Goal: Information Seeking & Learning: Learn about a topic

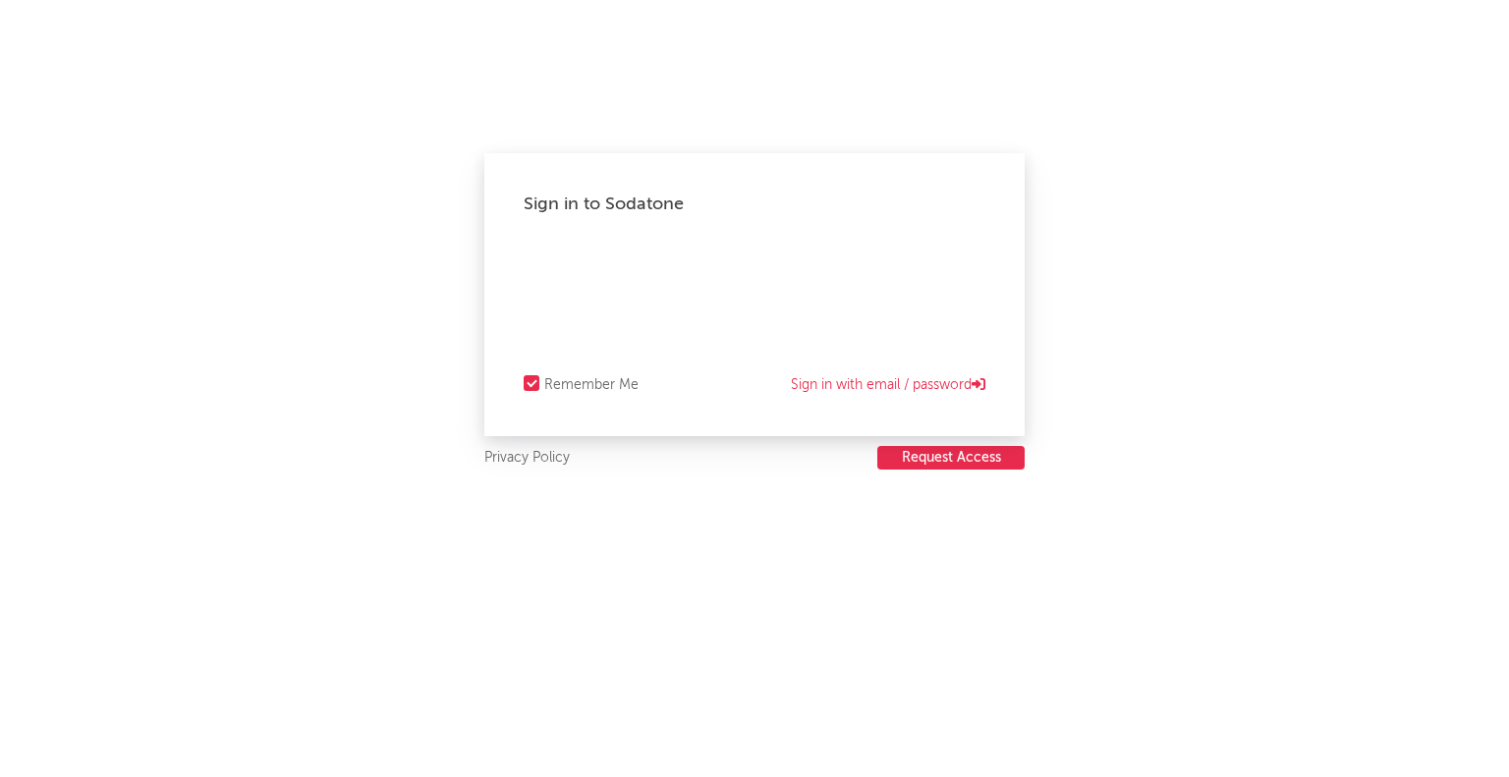
select select "recorded_music"
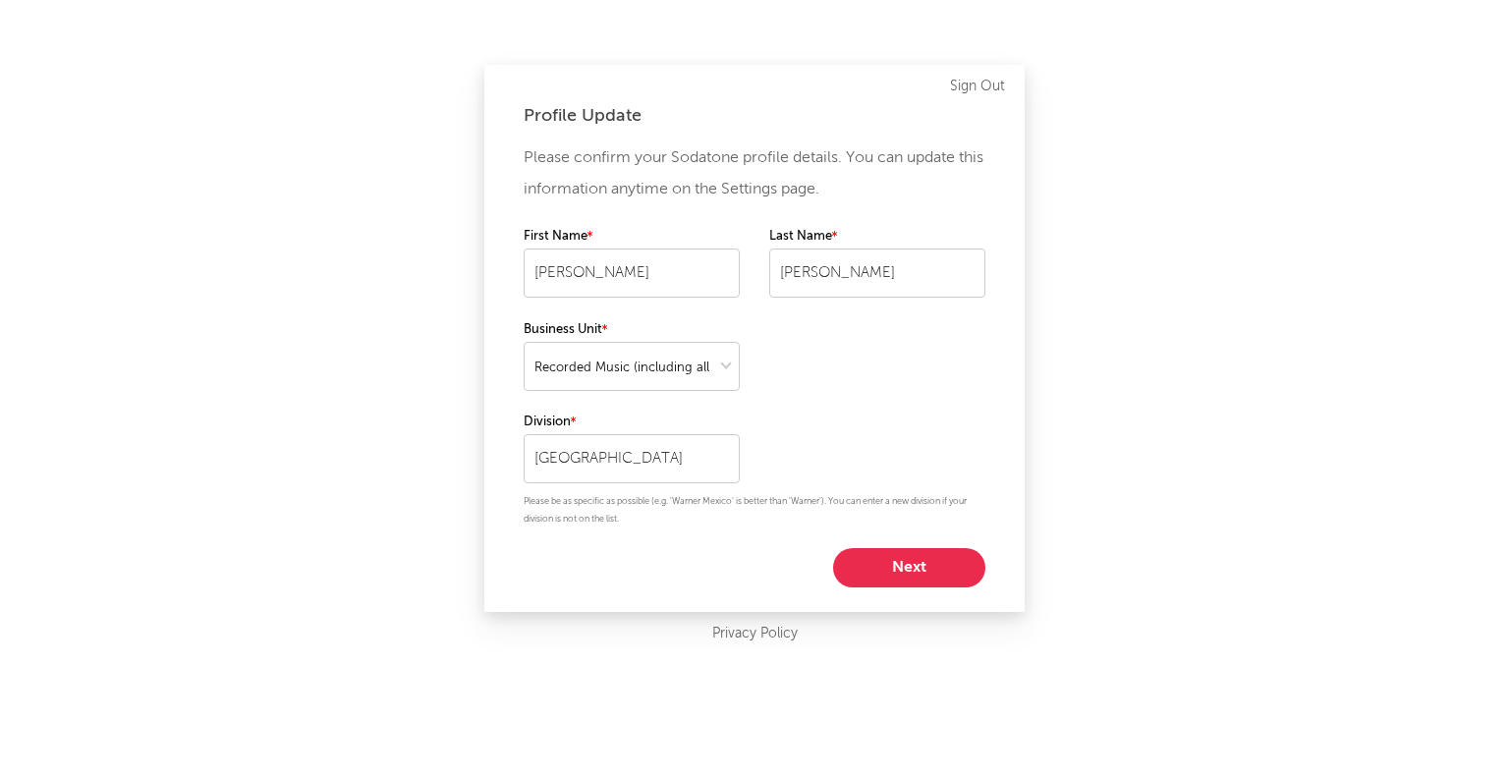
click at [925, 578] on button "Next" at bounding box center [909, 567] width 152 height 39
select select "other"
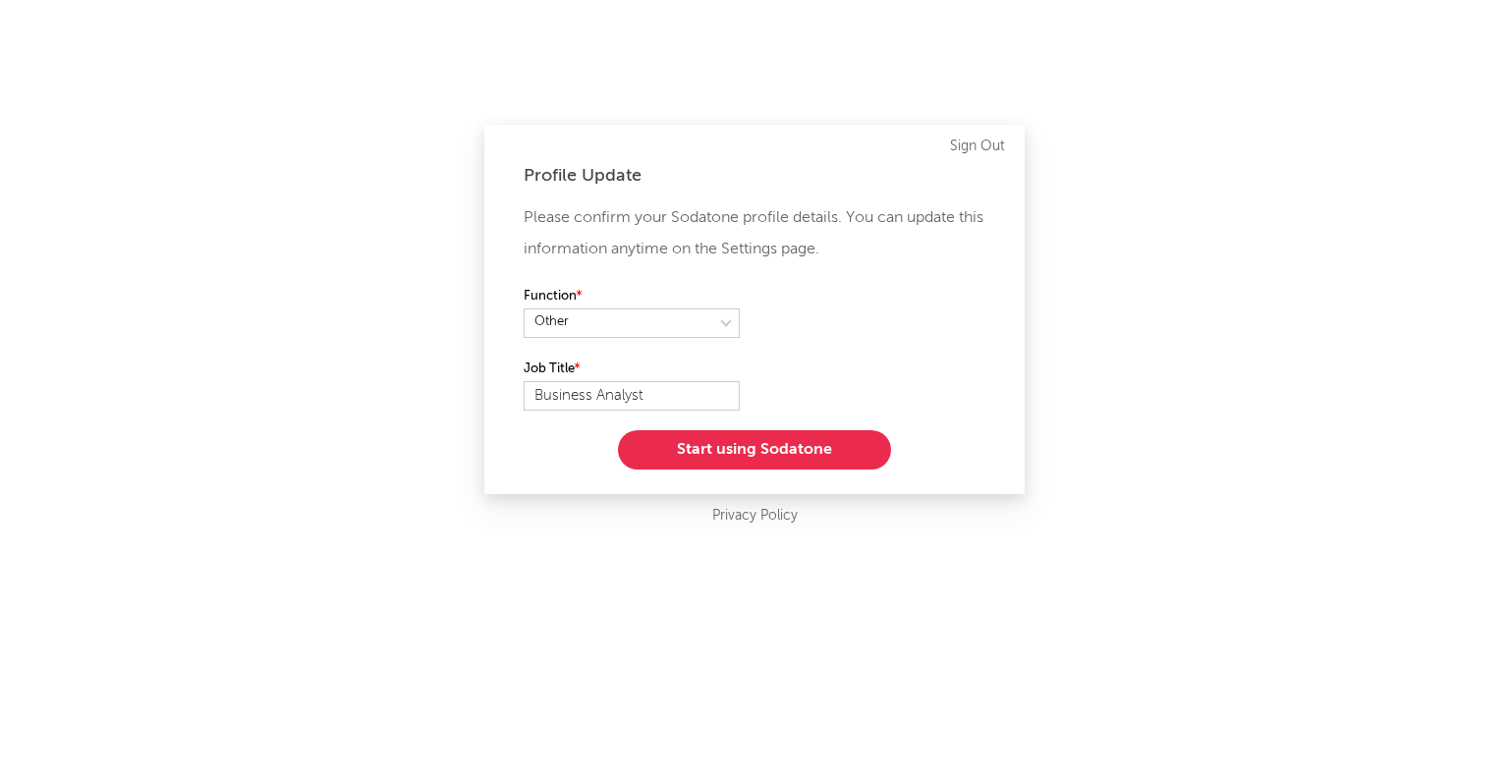
click at [815, 448] on button "Start using Sodatone" at bounding box center [754, 449] width 273 height 39
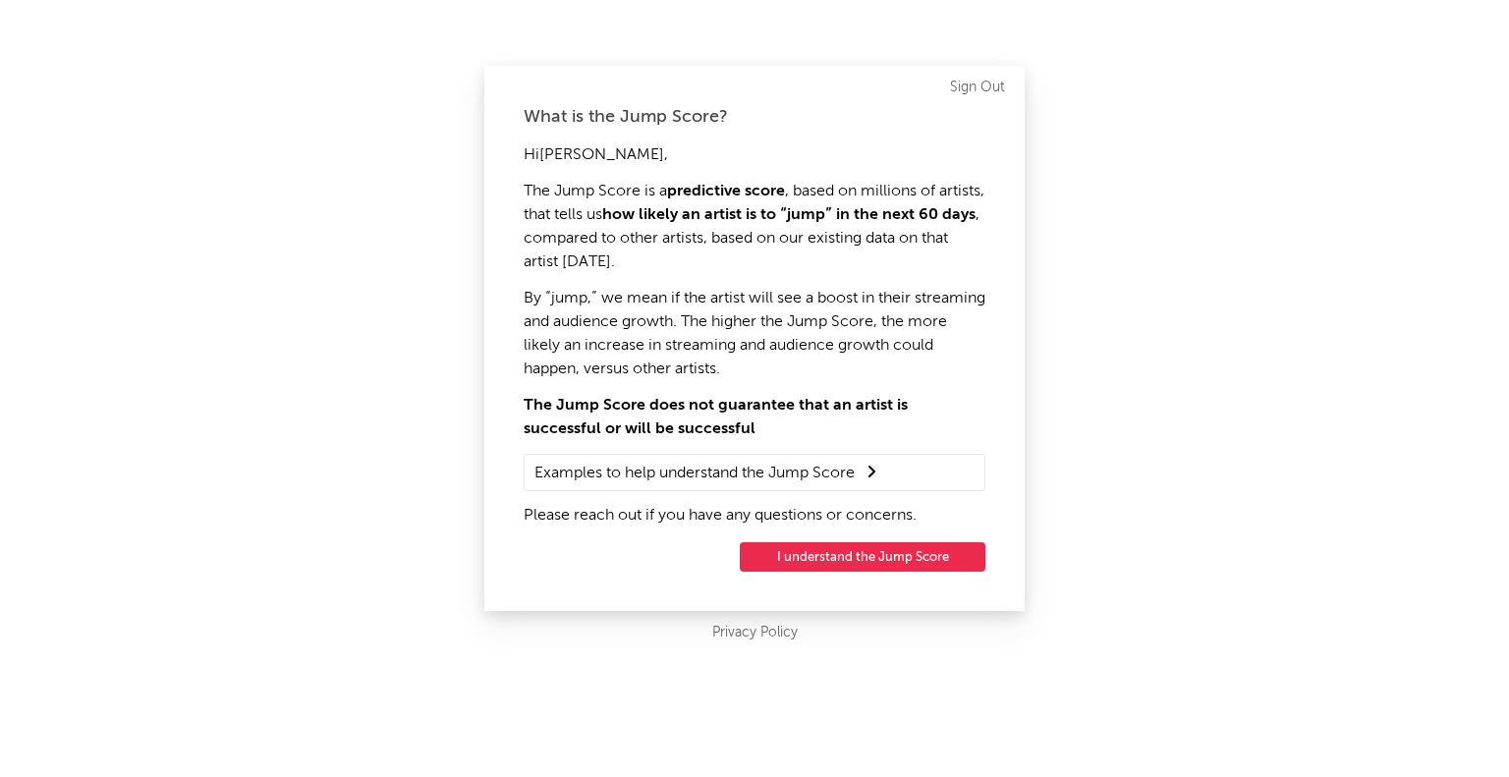
click at [857, 561] on button "I understand the Jump Score" at bounding box center [863, 556] width 246 height 29
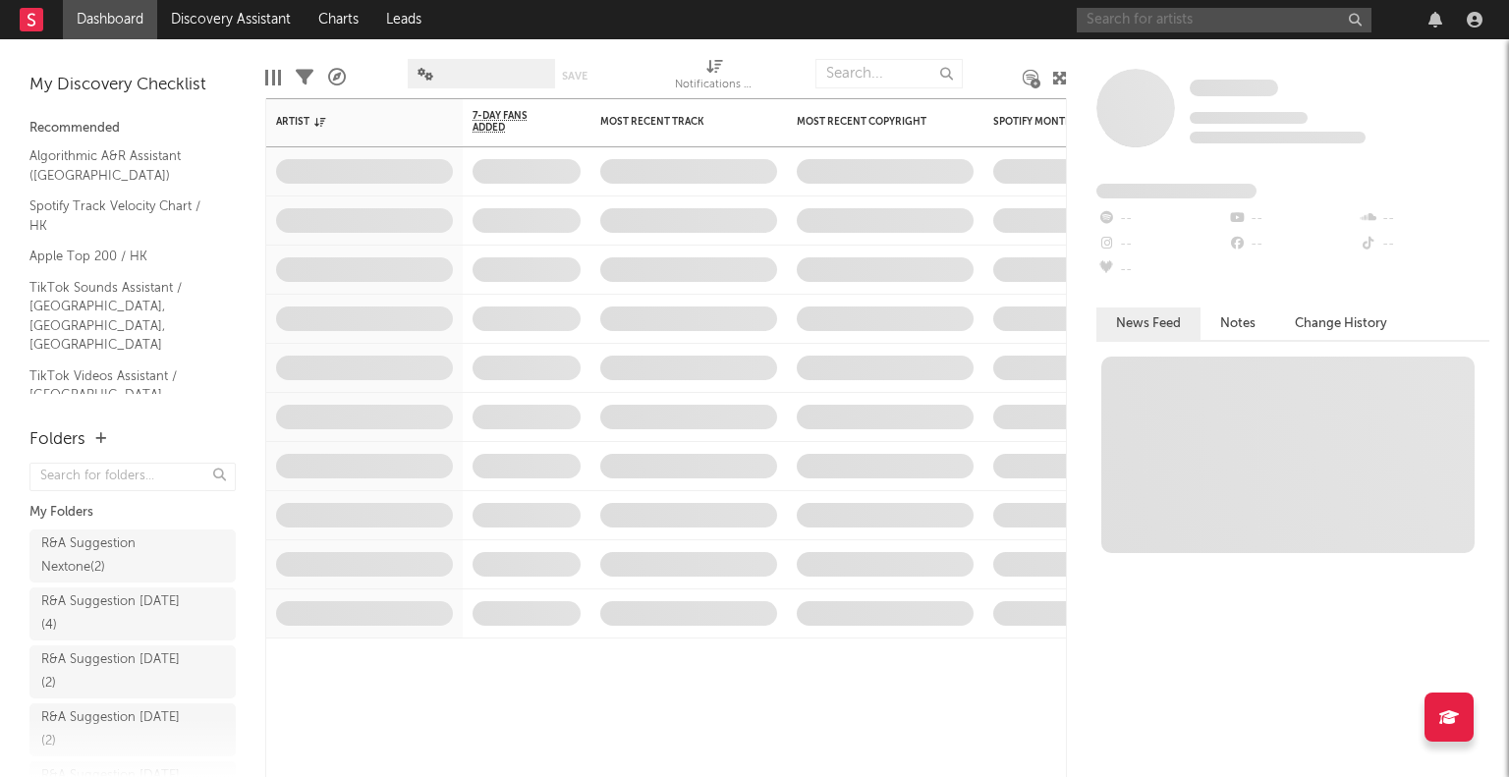
click at [1185, 19] on input "text" at bounding box center [1224, 20] width 295 height 25
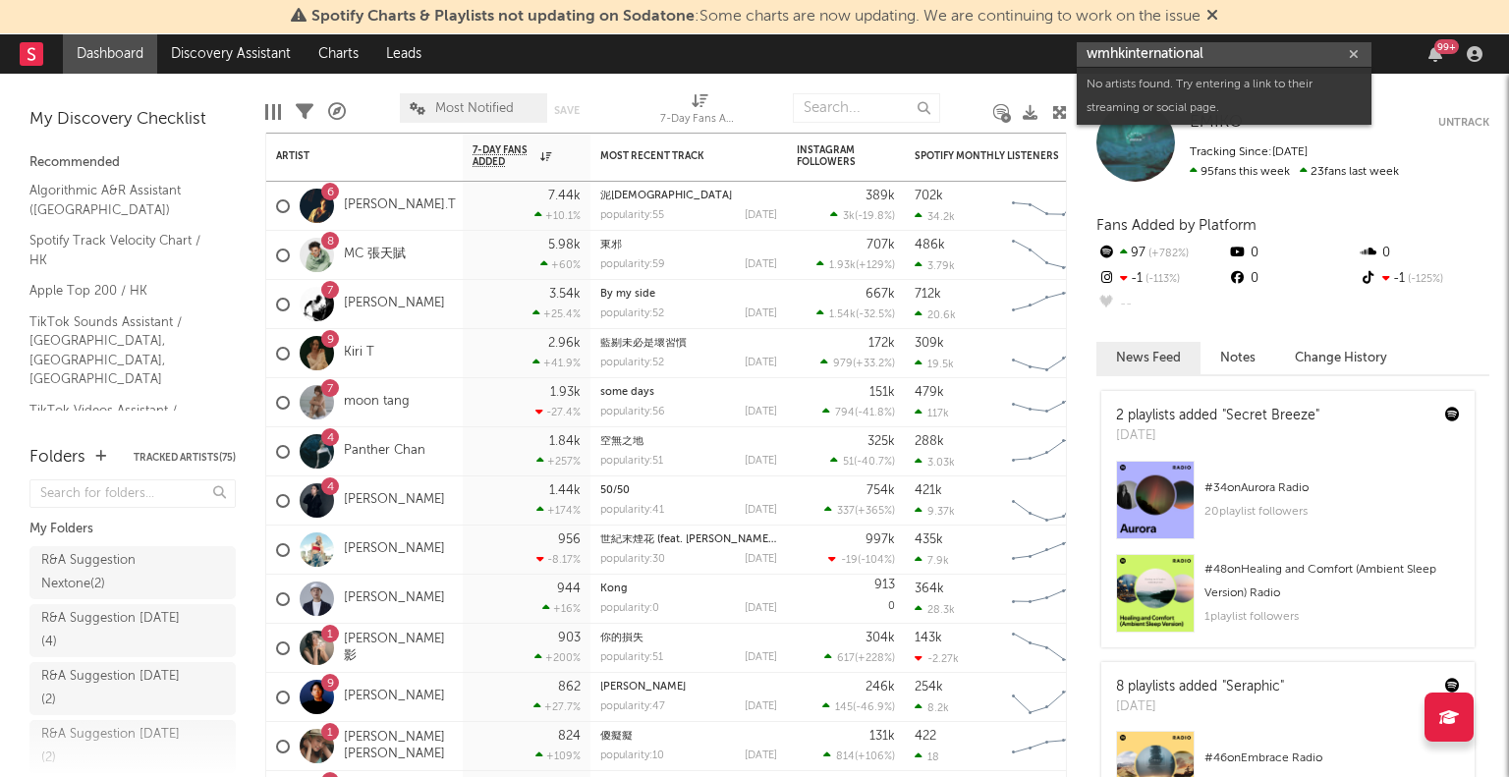
paste input "[URL][DOMAIN_NAME]"
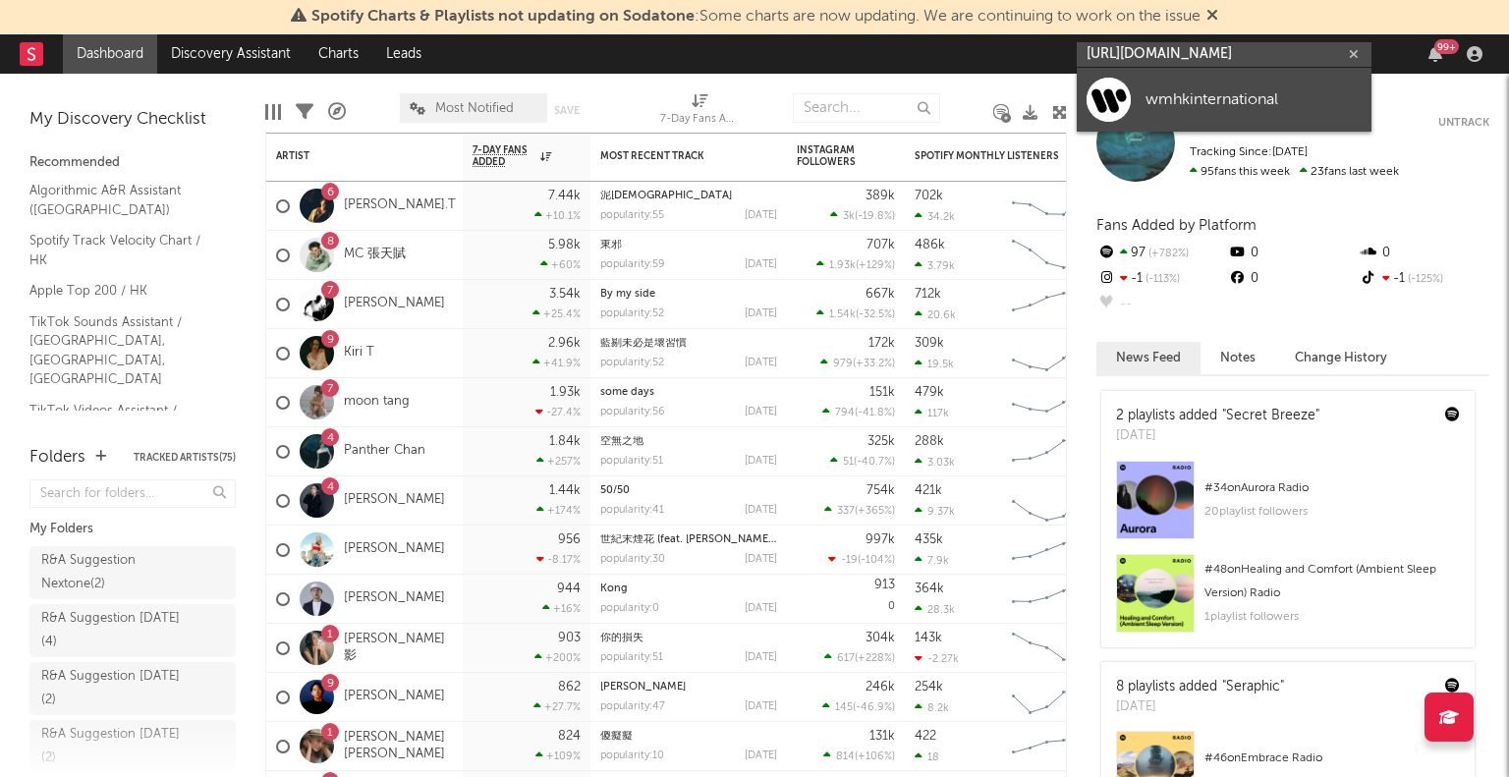
type input "[URL][DOMAIN_NAME]"
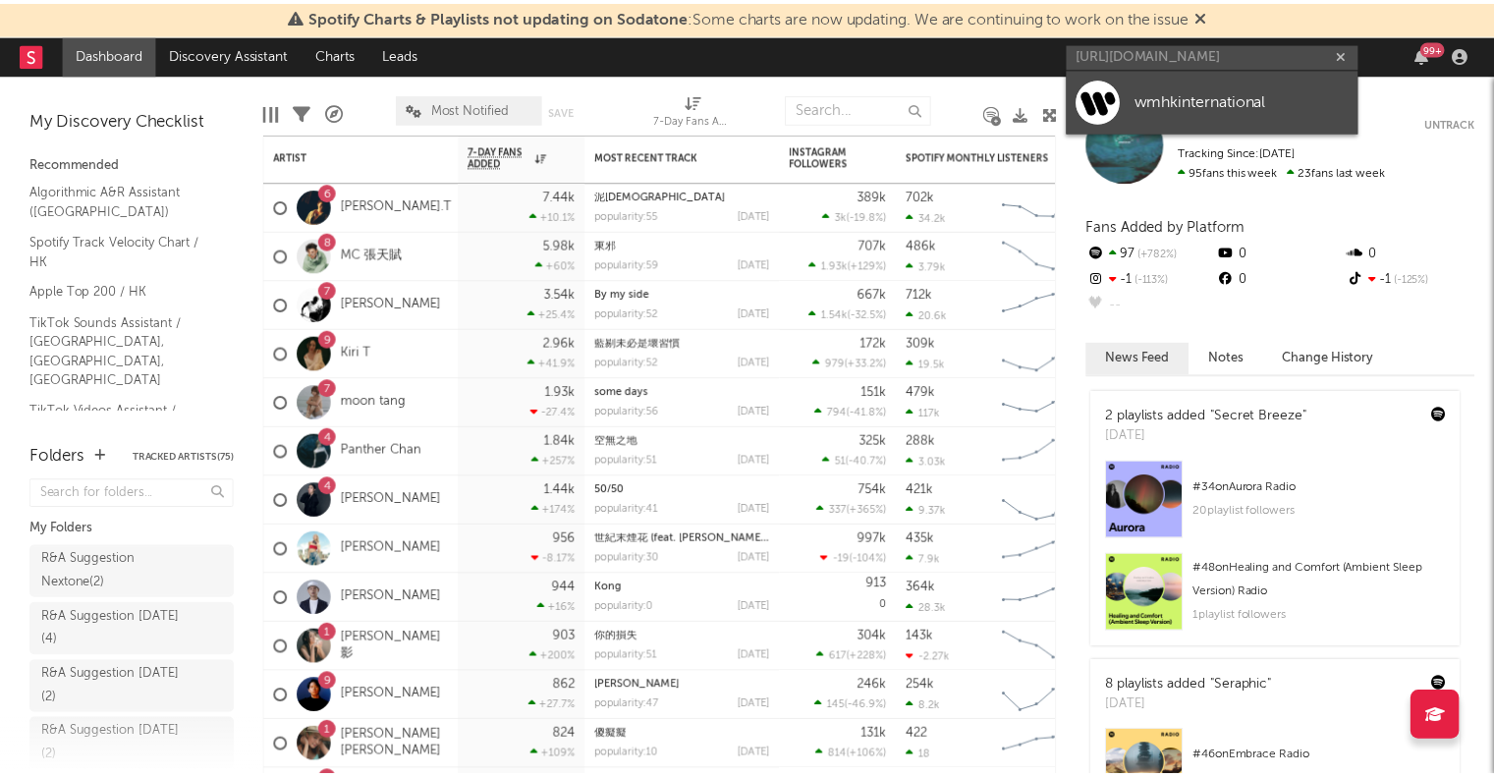
scroll to position [0, 0]
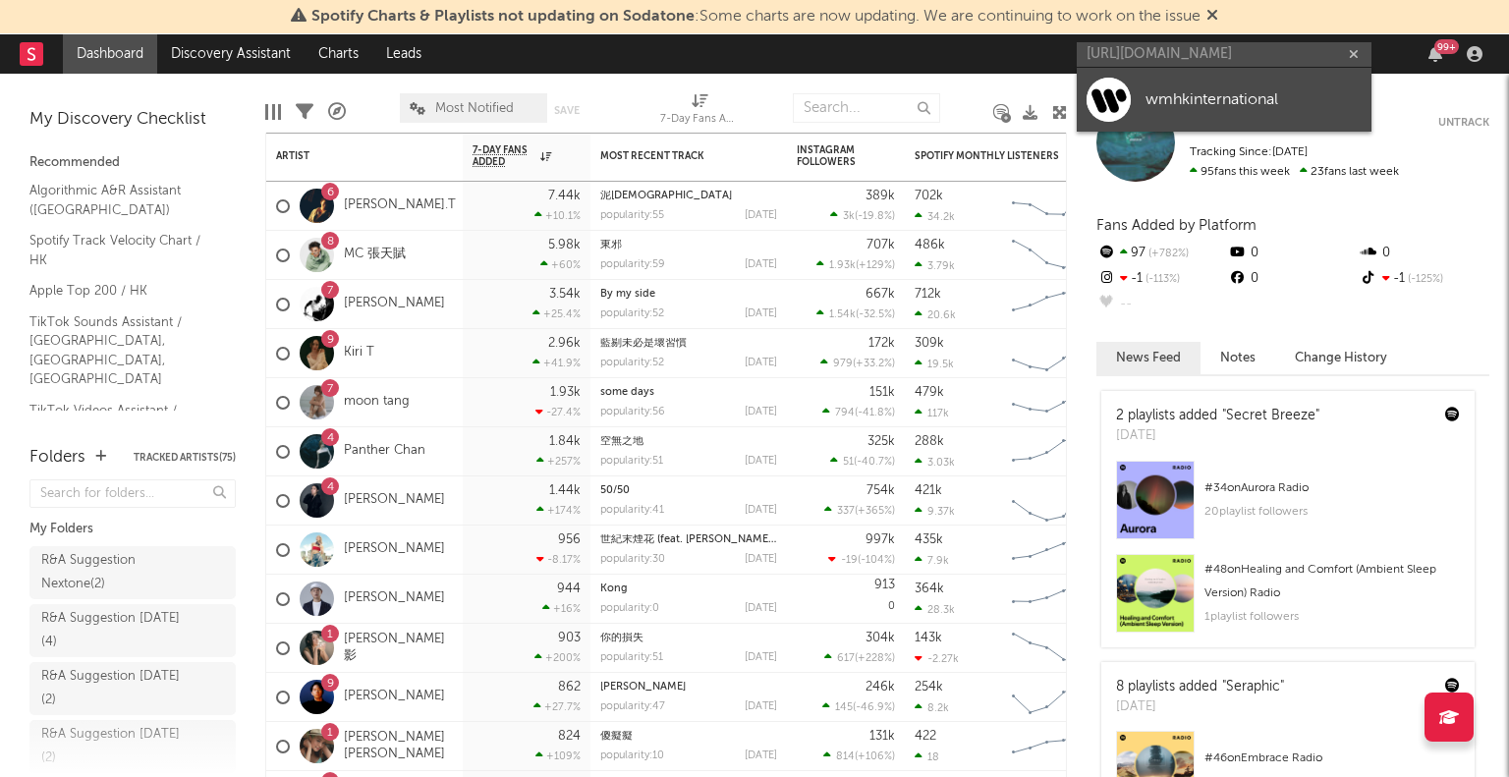
click at [1211, 100] on div "wmhkinternational" at bounding box center [1254, 99] width 216 height 24
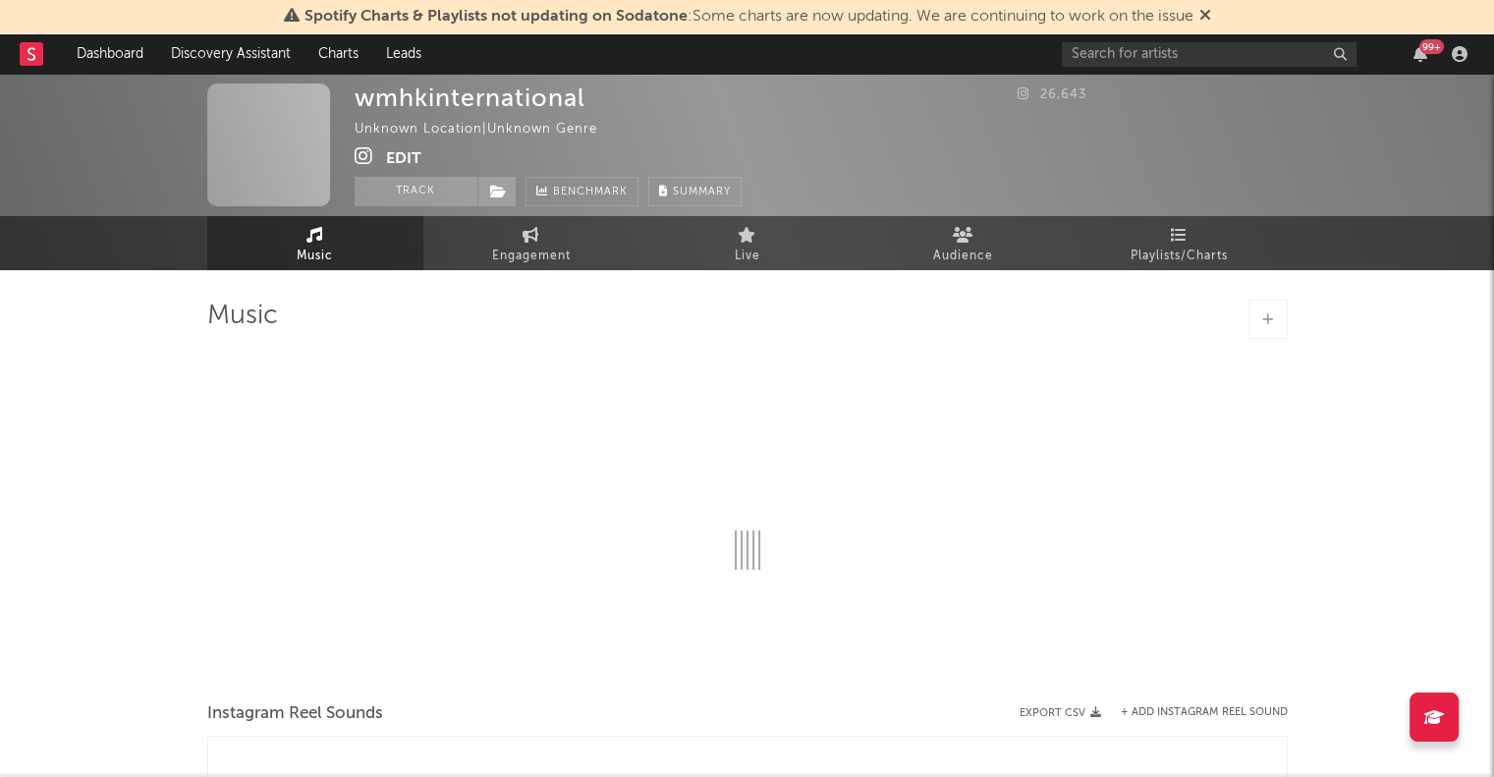
select select "1w"
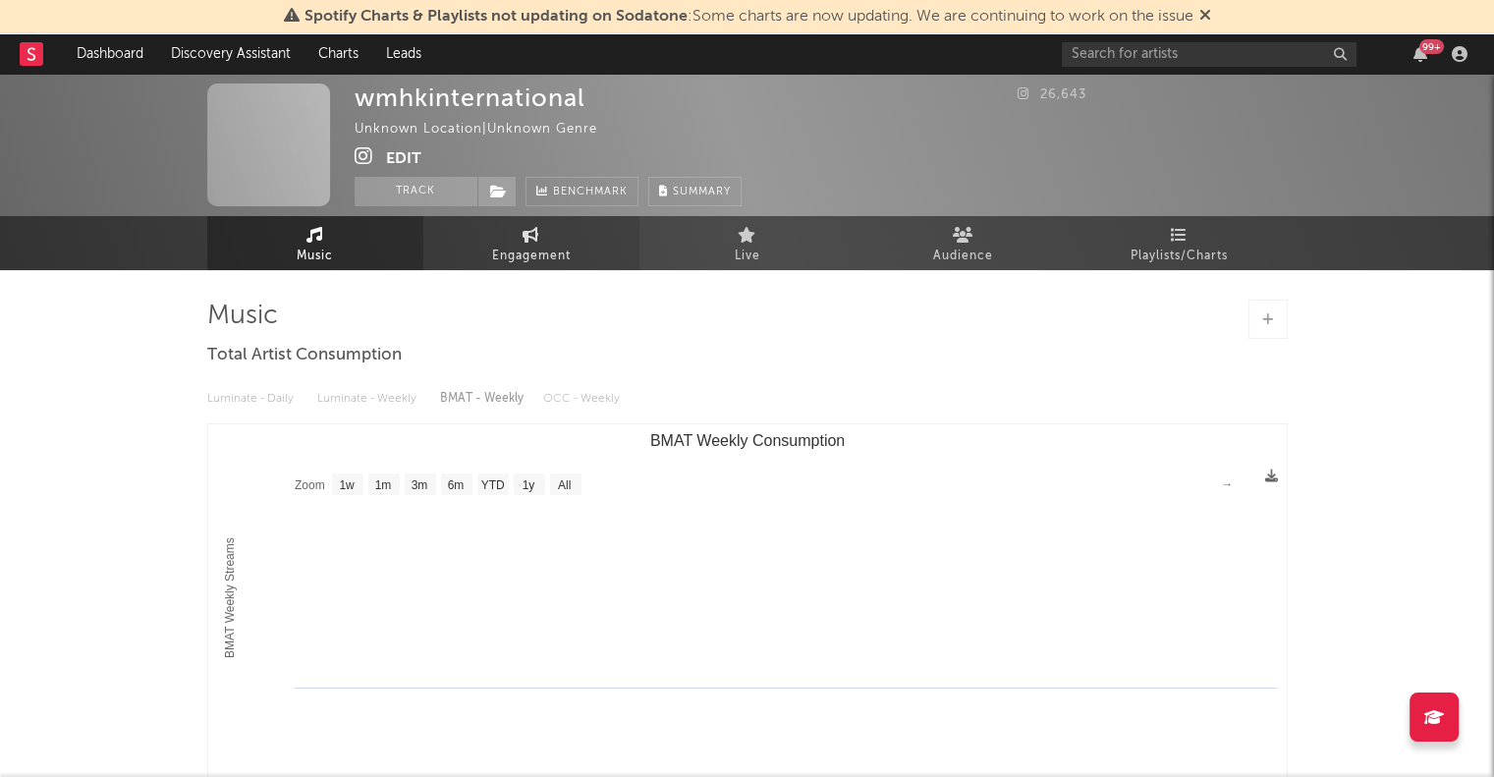
click at [588, 245] on link "Engagement" at bounding box center [531, 243] width 216 height 54
select select "1w"
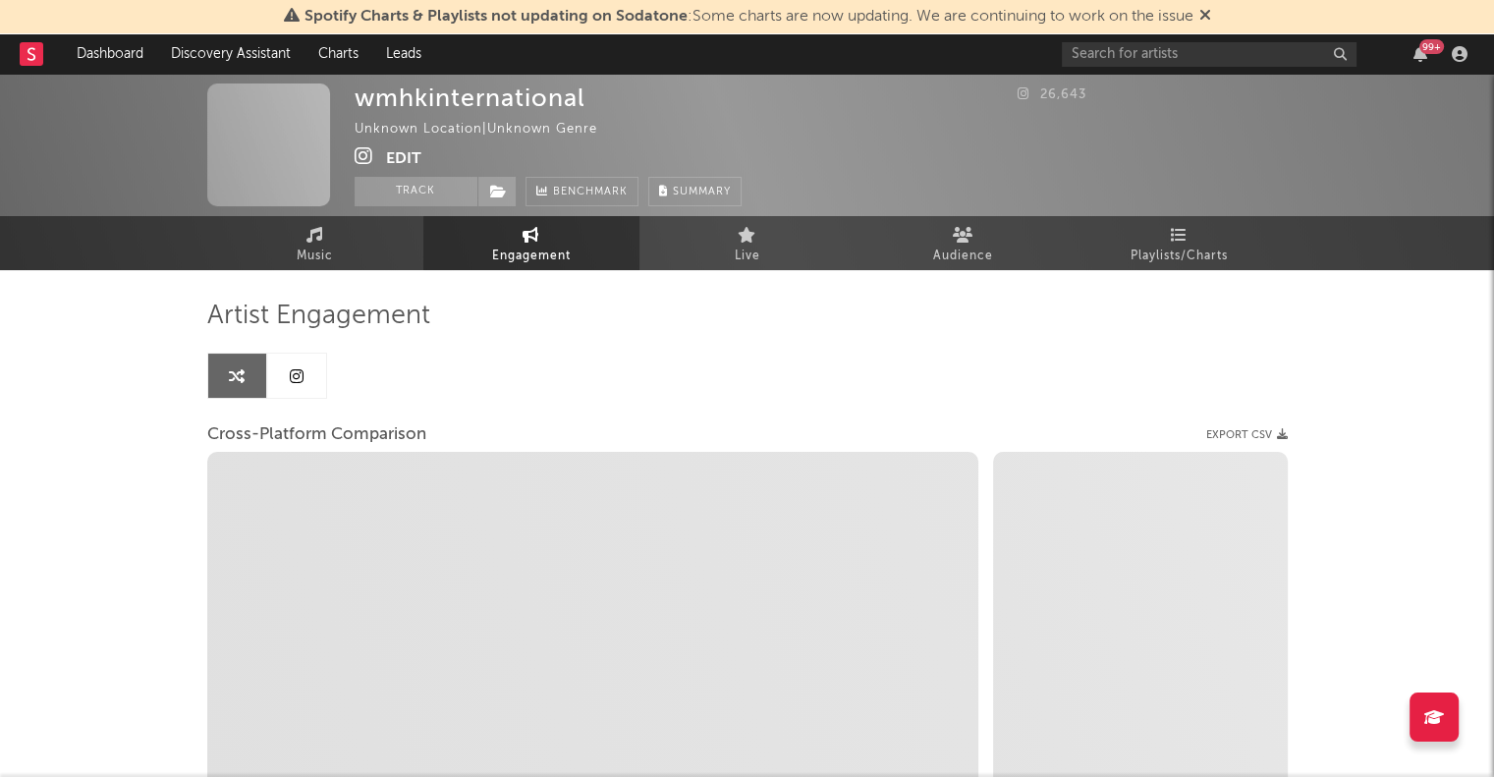
click at [300, 381] on icon at bounding box center [297, 376] width 14 height 16
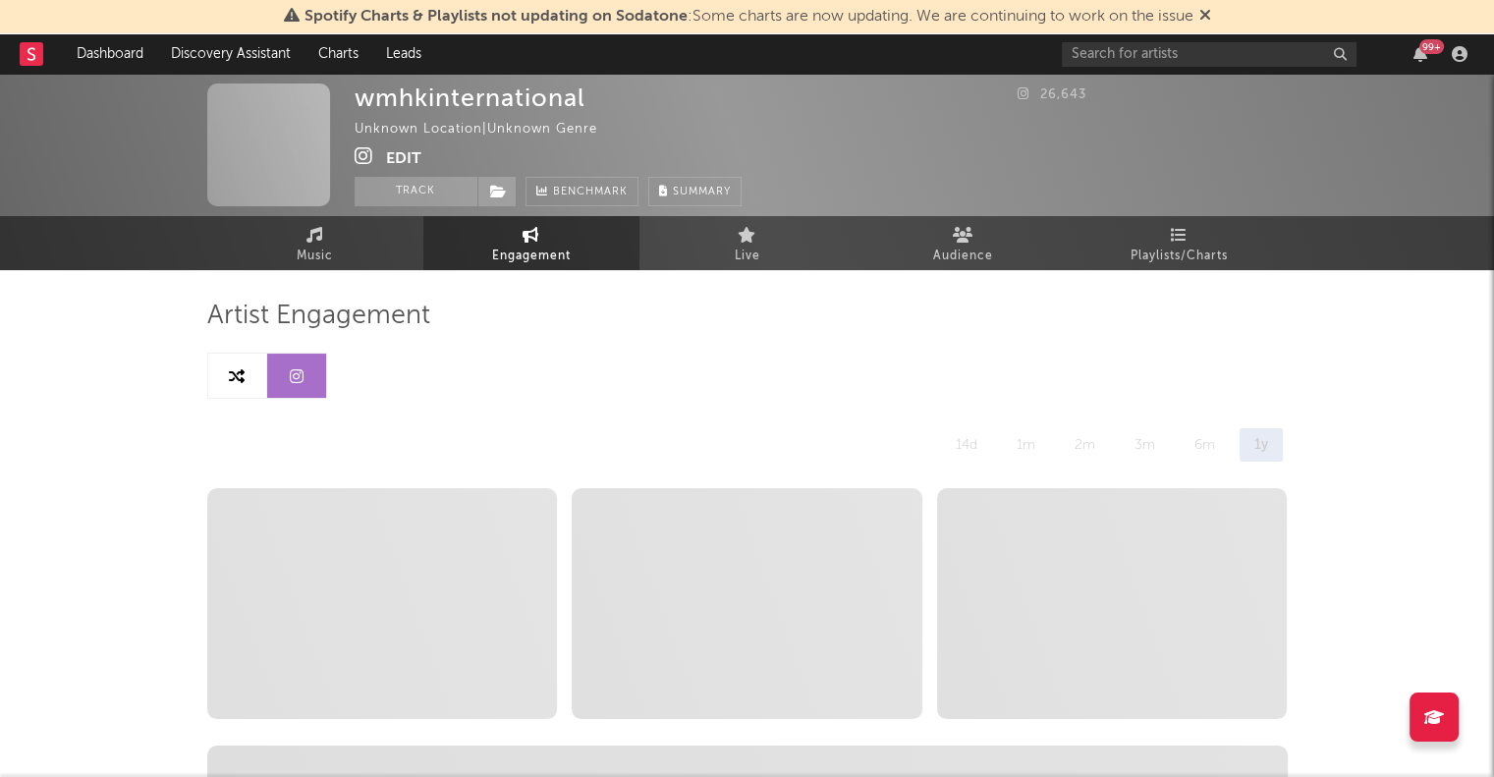
select select "1w"
click at [976, 233] on link "Audience" at bounding box center [964, 243] width 216 height 54
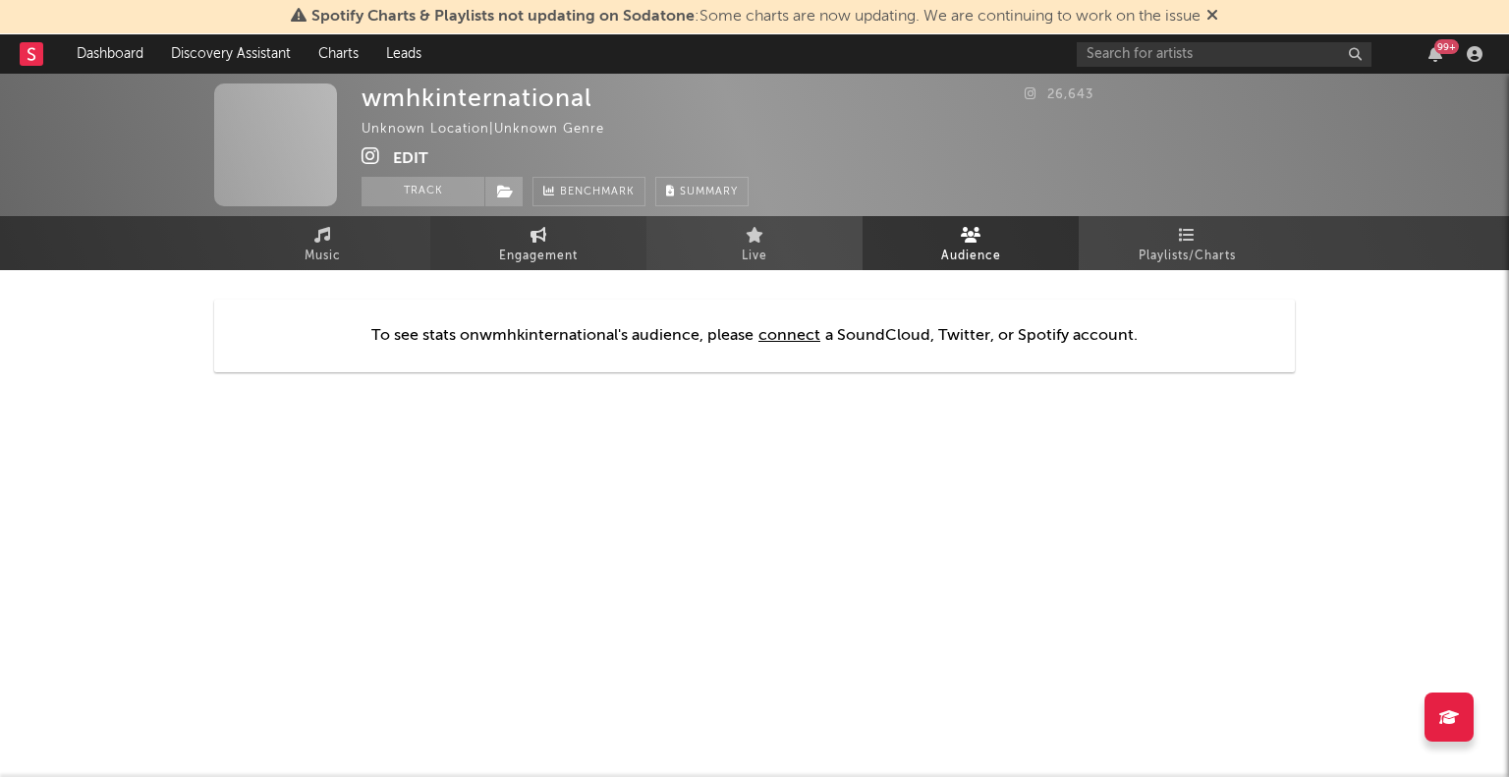
click at [568, 243] on link "Engagement" at bounding box center [538, 243] width 216 height 54
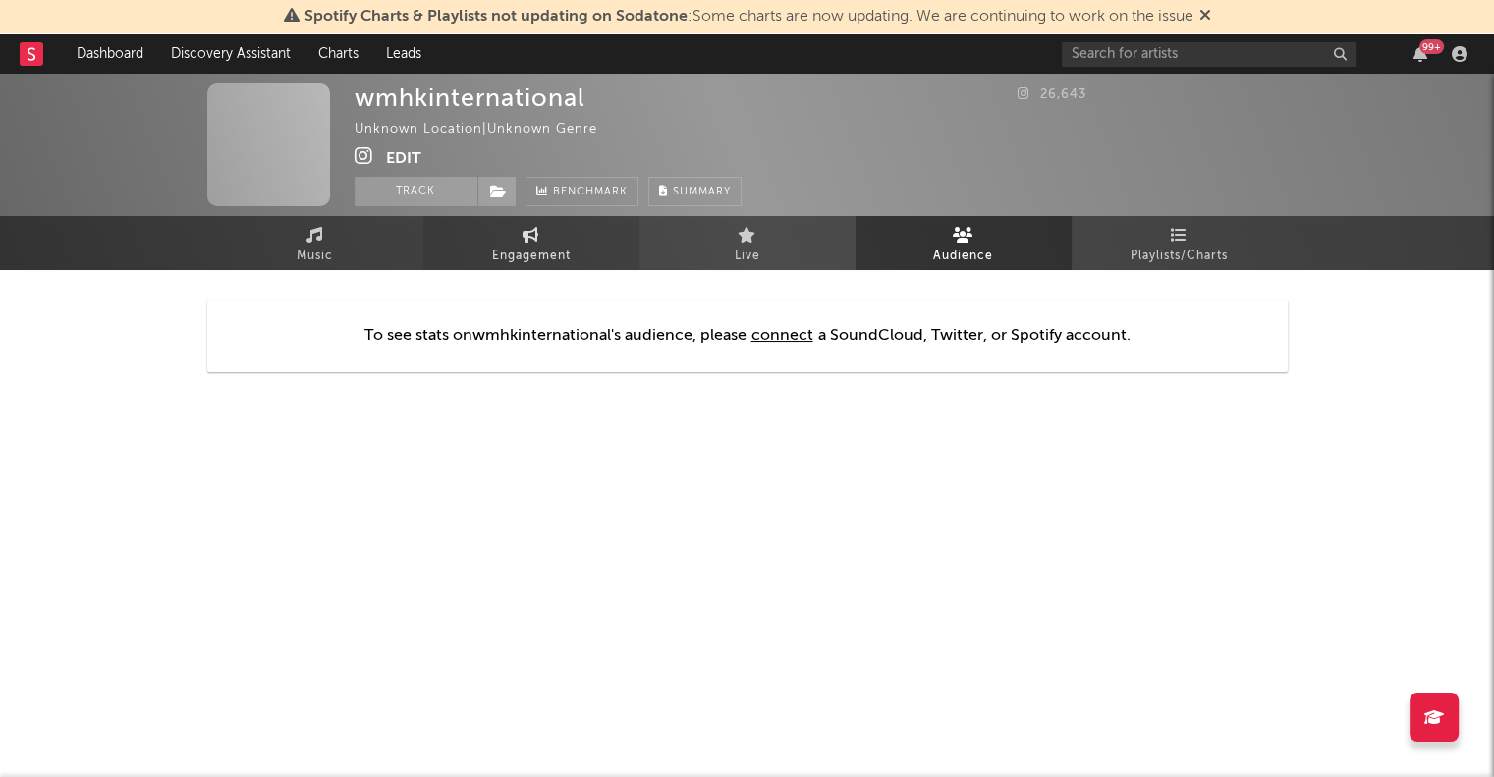
select select "1w"
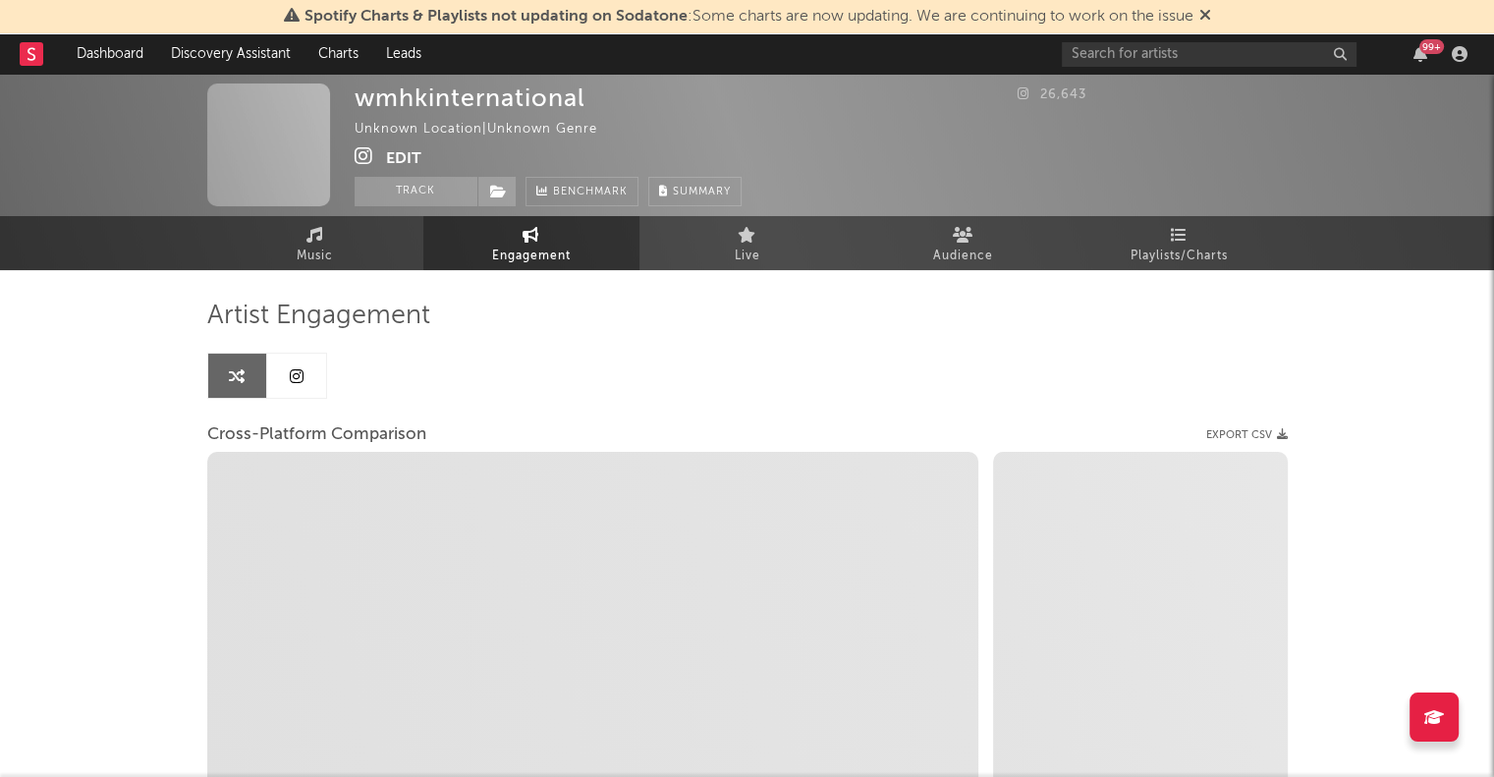
click at [294, 368] on icon at bounding box center [297, 376] width 14 height 16
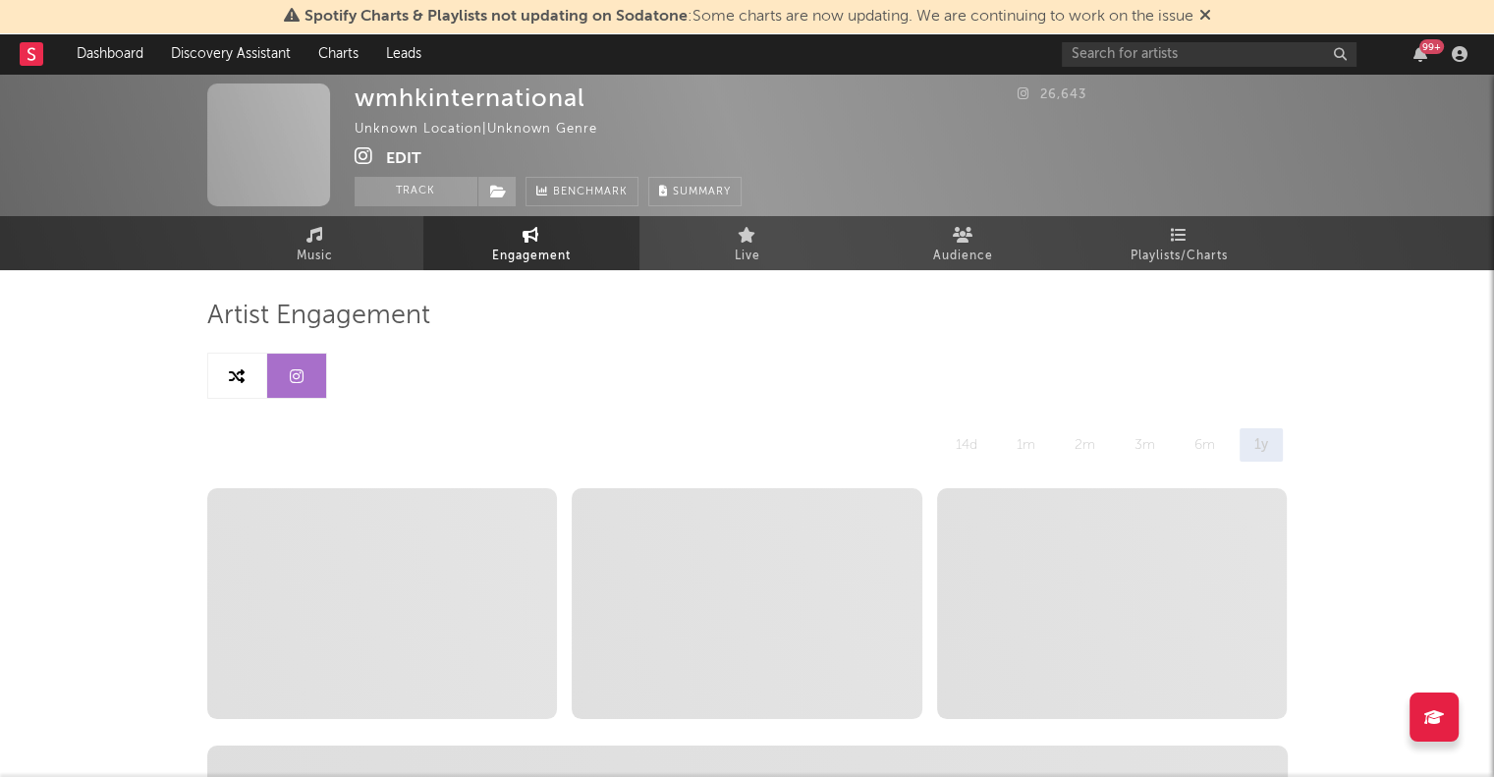
select select "1w"
click at [248, 368] on link at bounding box center [237, 376] width 59 height 44
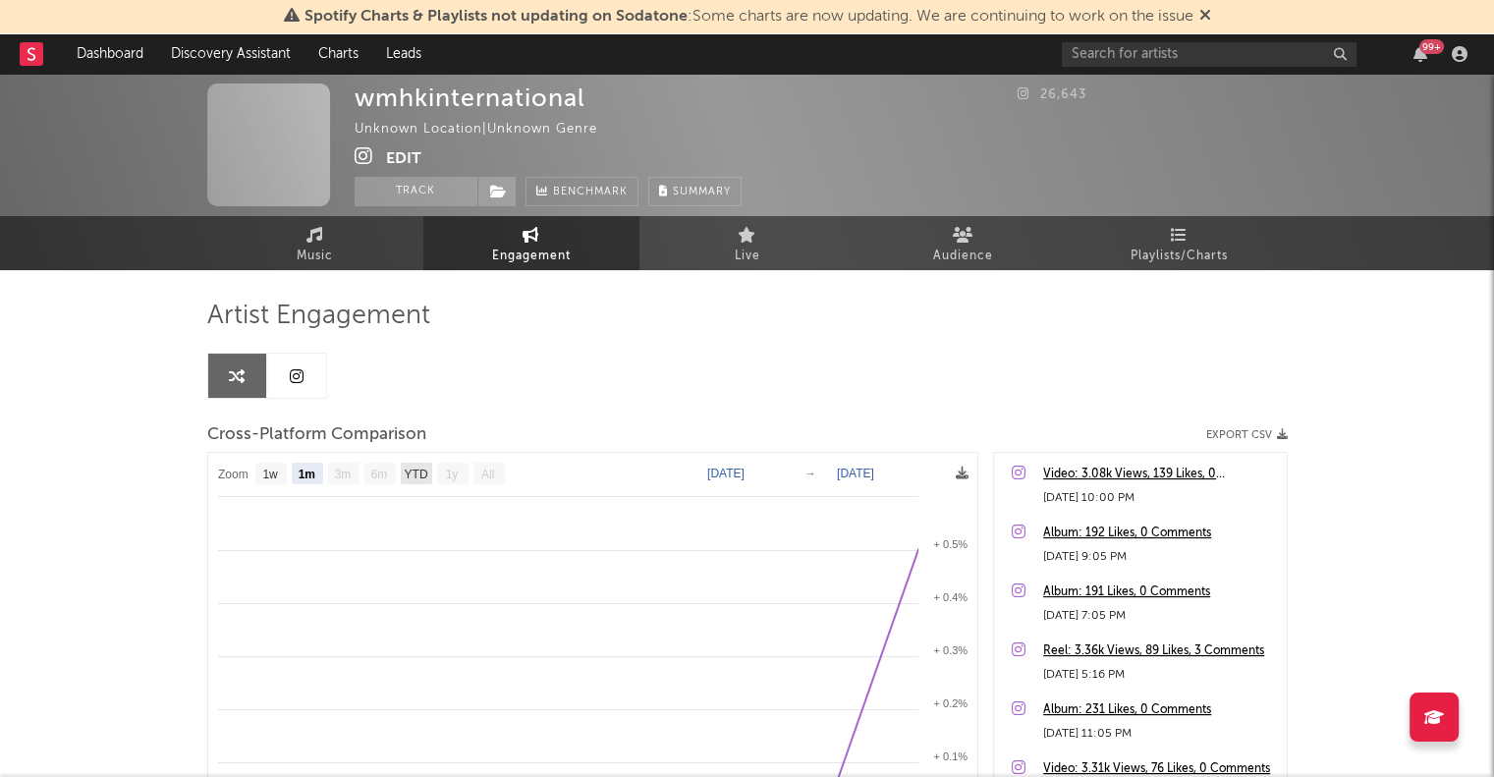
click at [415, 469] on text "YTD" at bounding box center [416, 475] width 24 height 14
select select "YTD"
select select "1m"
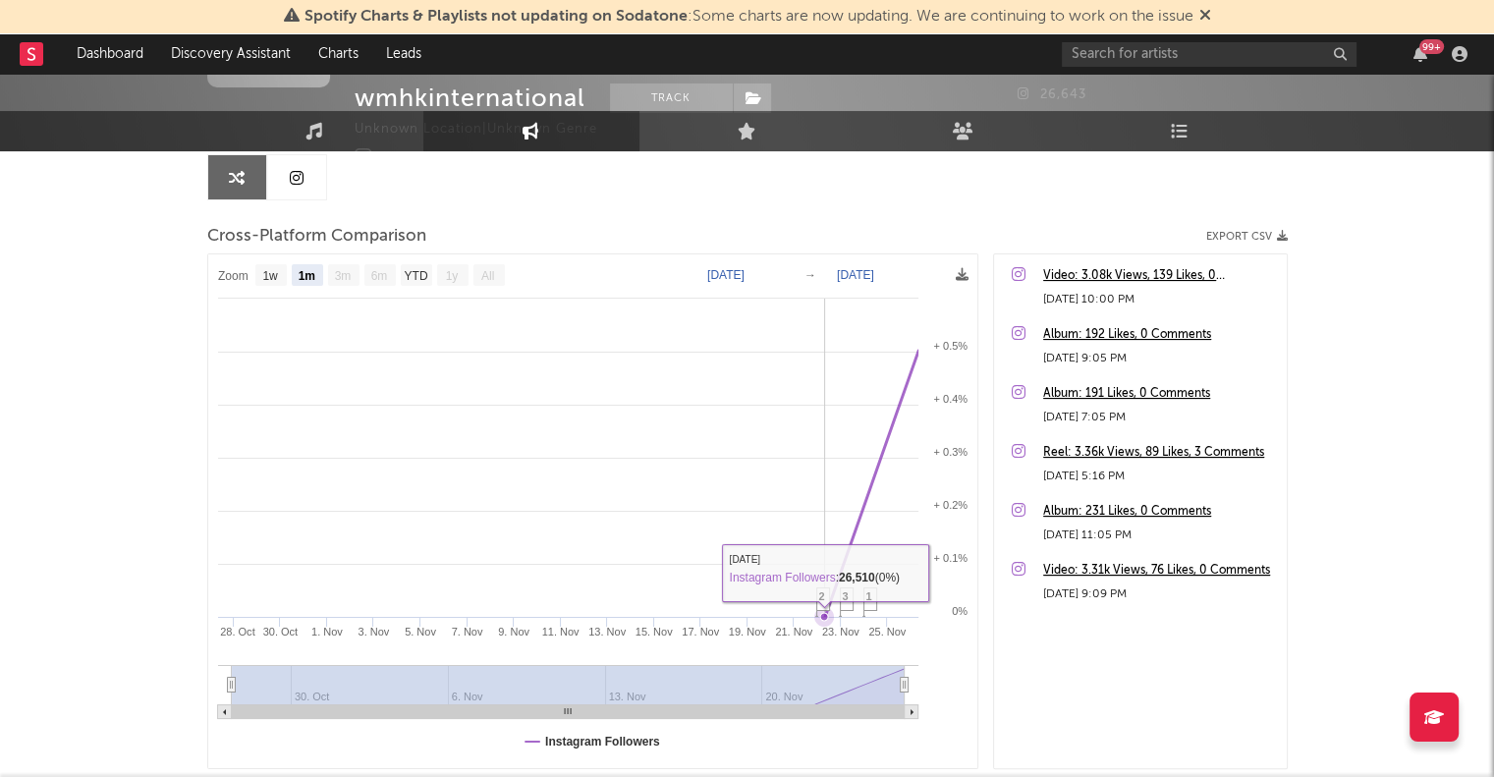
scroll to position [32, 0]
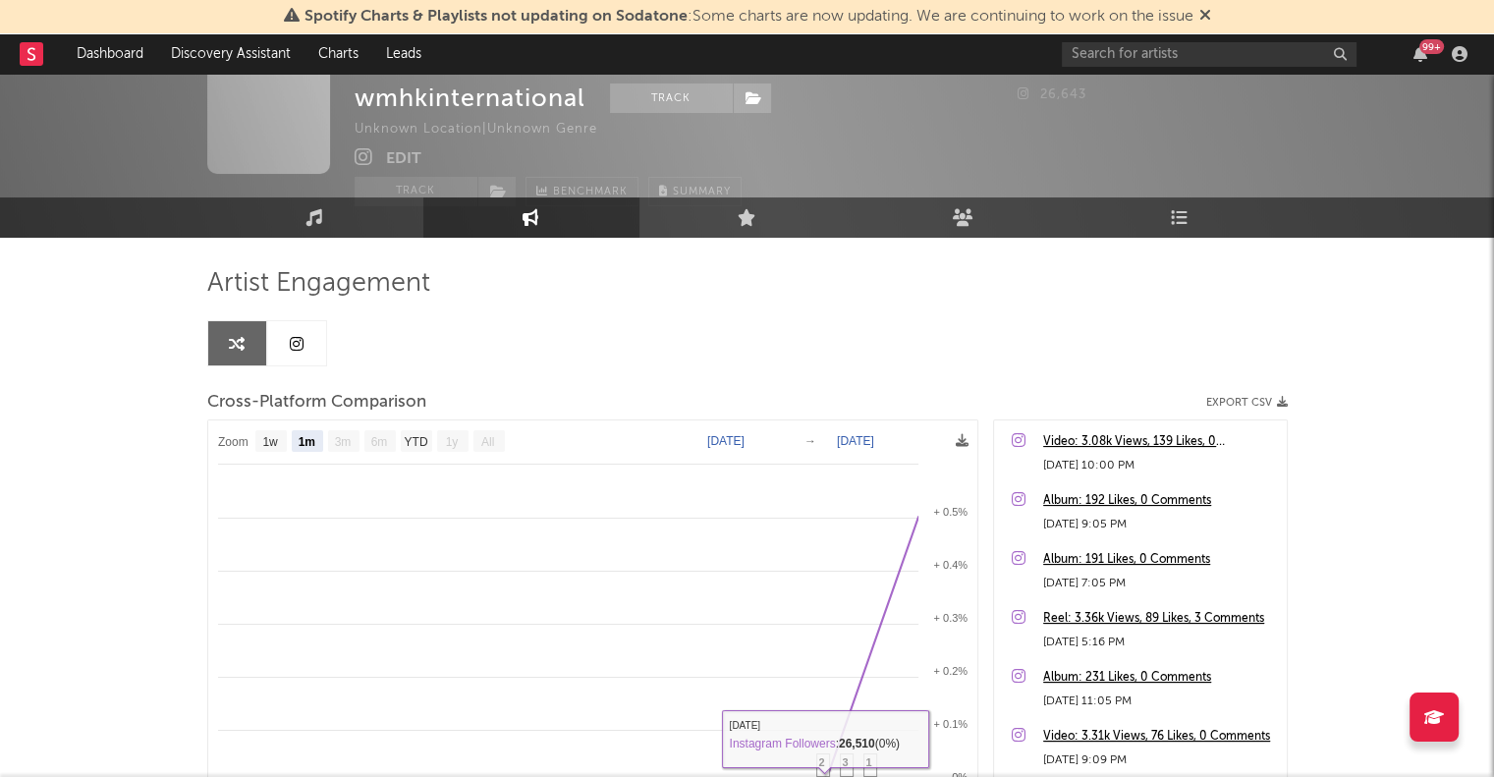
click at [305, 342] on link at bounding box center [296, 343] width 59 height 44
select select "1w"
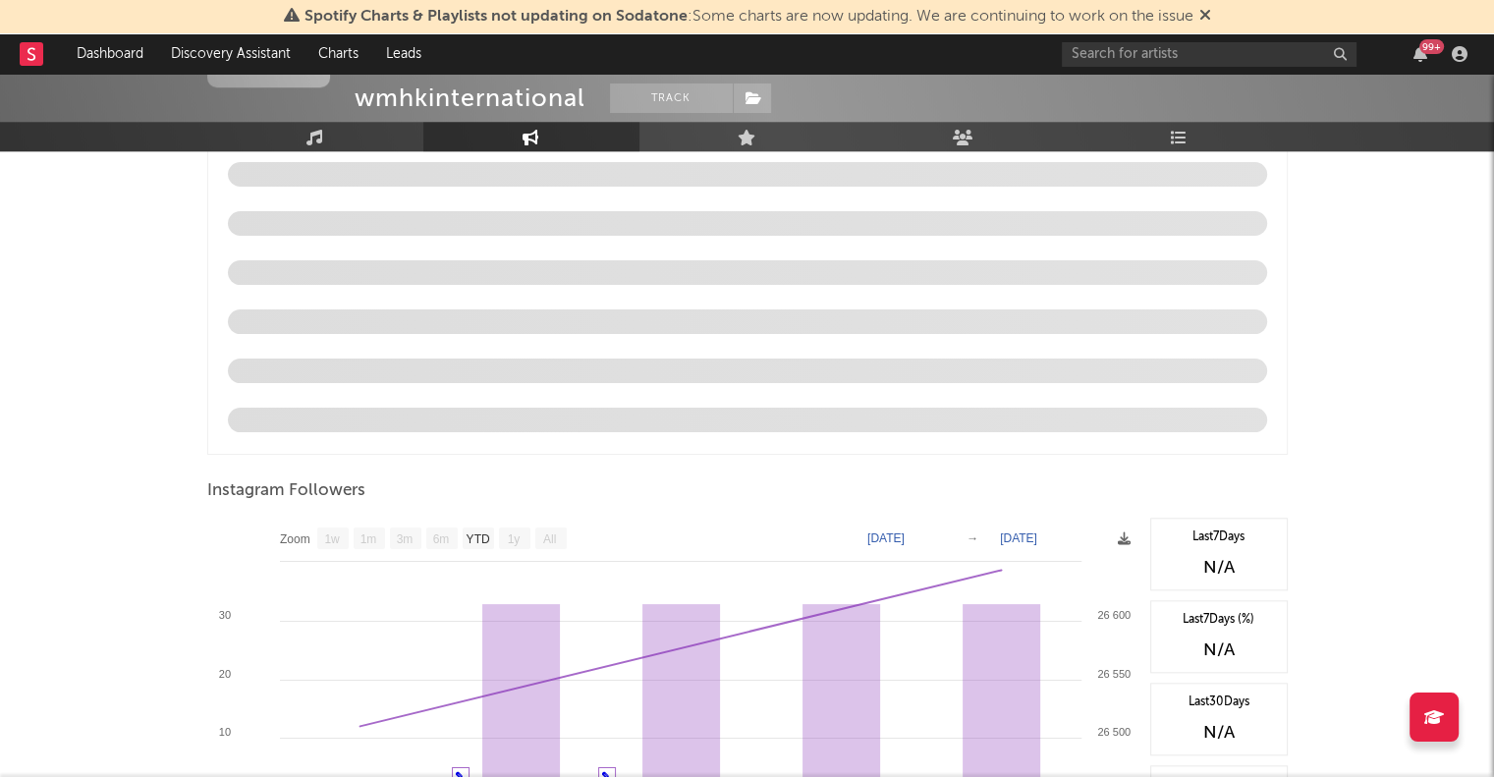
scroll to position [1858, 0]
